Goal: Information Seeking & Learning: Find specific page/section

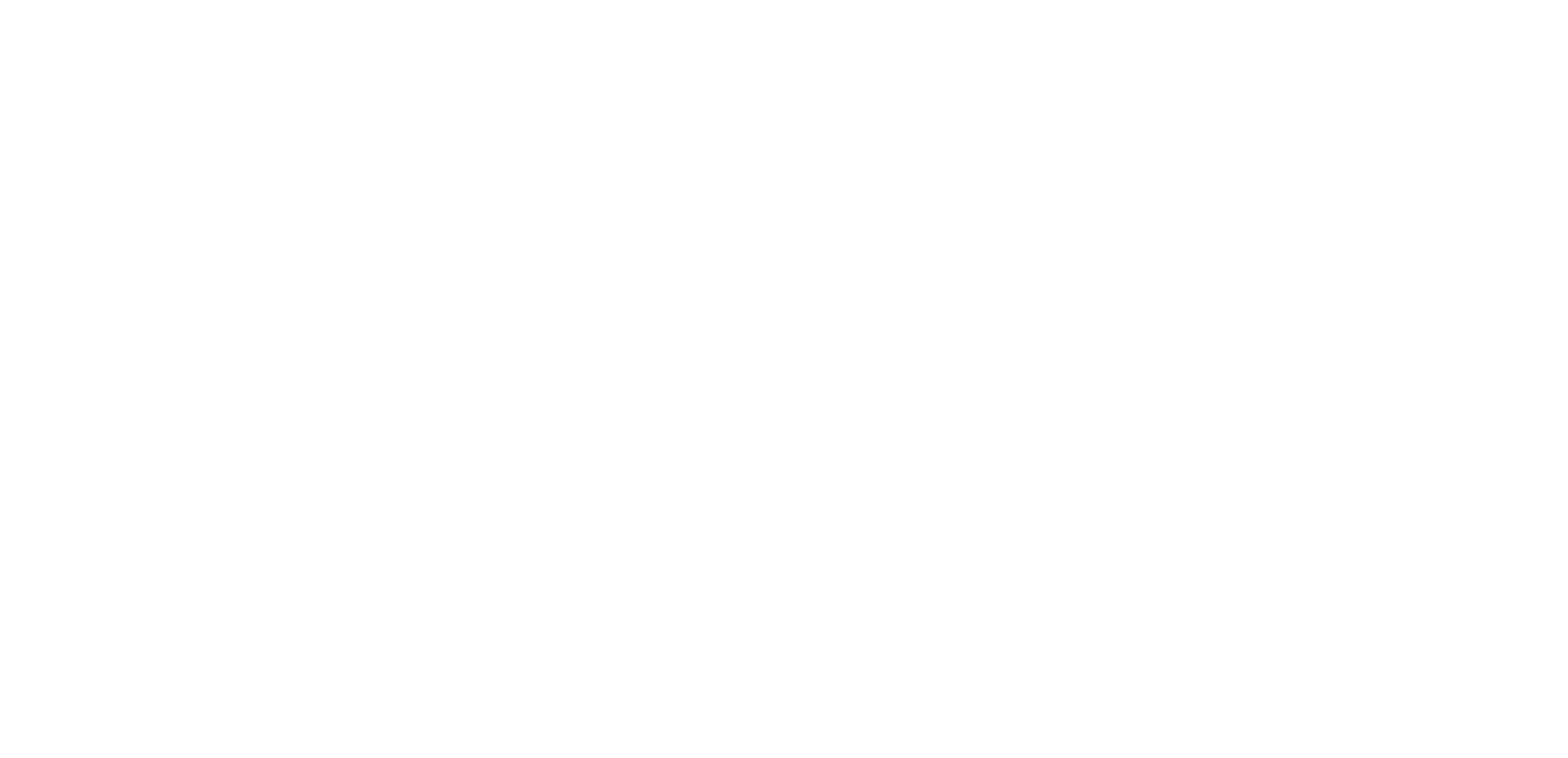
click at [345, 0] on html at bounding box center [784, 0] width 1568 height 0
drag, startPoint x: 345, startPoint y: 17, endPoint x: 349, endPoint y: 0, distance: 17.5
click at [345, 0] on html at bounding box center [784, 0] width 1568 height 0
